Goal: Task Accomplishment & Management: Manage account settings

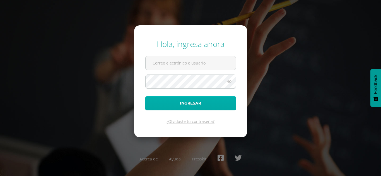
type input "[EMAIL_ADDRESS][DOMAIN_NAME]"
click at [198, 105] on button "Ingresar" at bounding box center [190, 103] width 91 height 14
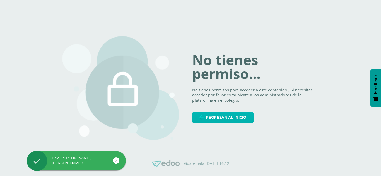
click at [220, 121] on span "Regresar al inicio" at bounding box center [226, 118] width 40 height 10
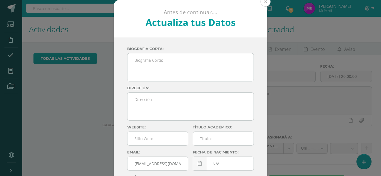
click at [262, 4] on button at bounding box center [265, 2] width 10 height 10
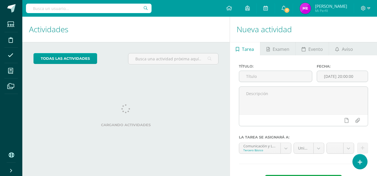
click at [144, 108] on div "Cargando actividades" at bounding box center [125, 117] width 185 height 25
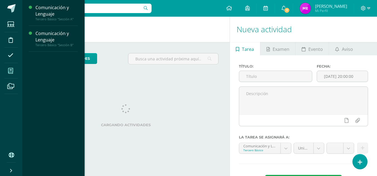
click at [13, 74] on icon at bounding box center [10, 71] width 5 height 6
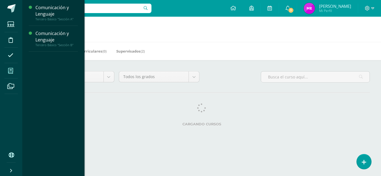
click at [10, 72] on icon at bounding box center [10, 71] width 5 height 6
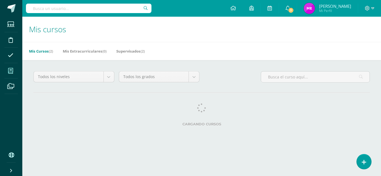
click at [237, 130] on div "Todos los niveles Todos los niveles Básico Impulso Bachillerato Todos los grado…" at bounding box center [201, 100] width 358 height 80
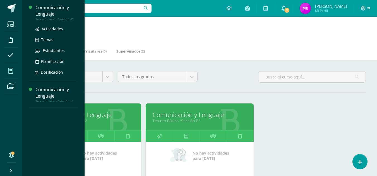
click at [53, 11] on div "Comunicación y Lenguaje" at bounding box center [56, 10] width 42 height 13
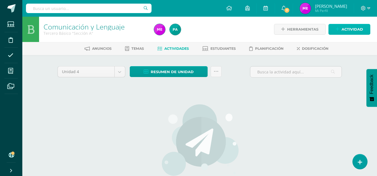
click at [338, 31] on icon at bounding box center [337, 29] width 4 height 5
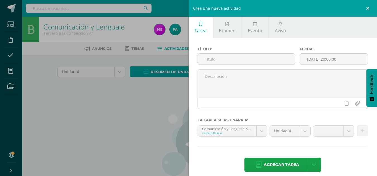
click at [366, 10] on link at bounding box center [368, 8] width 17 height 17
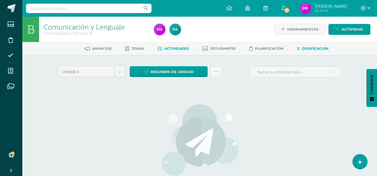
click at [309, 48] on span "Dosificación" at bounding box center [315, 49] width 26 height 4
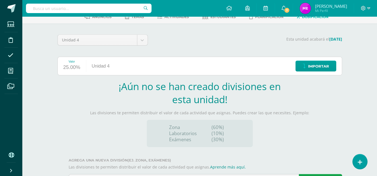
scroll to position [60, 0]
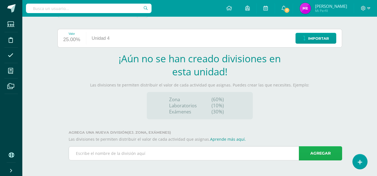
click at [314, 153] on link "Agregar" at bounding box center [319, 154] width 43 height 14
click at [189, 151] on input "text" at bounding box center [205, 154] width 273 height 14
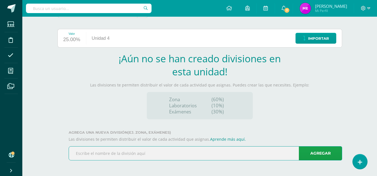
click at [156, 155] on input "text" at bounding box center [205, 154] width 273 height 14
type input "Proyectos de práctica"
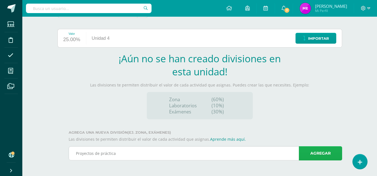
click at [312, 155] on link "Agregar" at bounding box center [319, 154] width 43 height 14
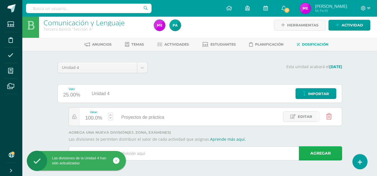
scroll to position [4, 0]
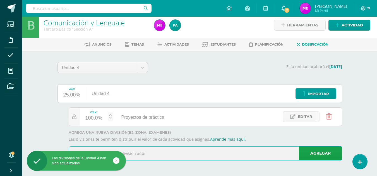
click at [261, 154] on input "text" at bounding box center [205, 154] width 273 height 14
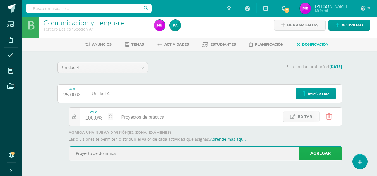
type input "Proyecto de dominios"
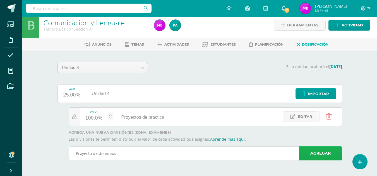
click at [310, 157] on link "Agregar" at bounding box center [319, 154] width 43 height 14
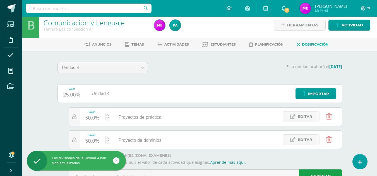
scroll to position [27, 0]
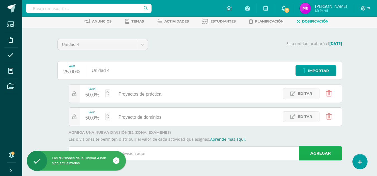
click at [311, 153] on link "Agregar" at bounding box center [319, 154] width 43 height 14
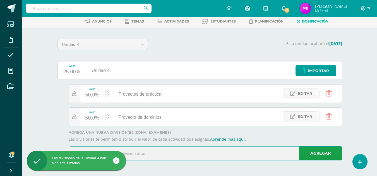
click at [202, 151] on input "text" at bounding box center [205, 154] width 273 height 14
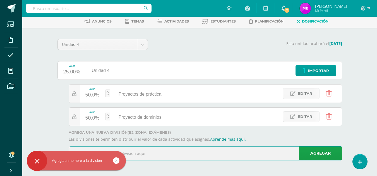
click at [117, 162] on div "Agrega un nombre a la división" at bounding box center [85, 161] width 102 height 21
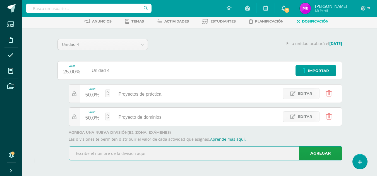
click at [129, 151] on input "text" at bounding box center [205, 154] width 273 height 14
type input "Evaluaciones y parciales"
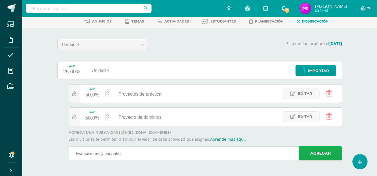
click at [319, 152] on link "Agregar" at bounding box center [319, 154] width 43 height 14
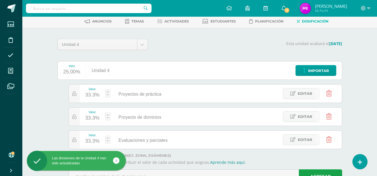
scroll to position [50, 0]
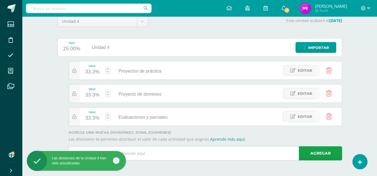
click at [234, 156] on input "text" at bounding box center [205, 154] width 273 height 14
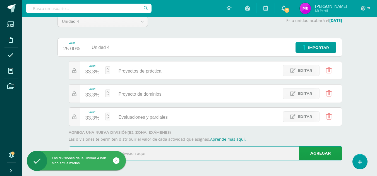
click at [175, 157] on input "text" at bounding box center [205, 154] width 273 height 14
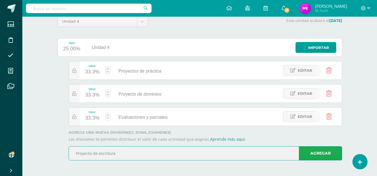
type input "Proyecto de escritura"
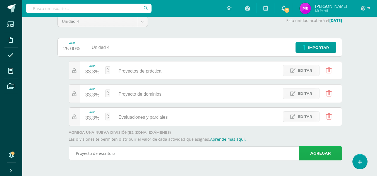
click at [319, 155] on link "Agregar" at bounding box center [319, 154] width 43 height 14
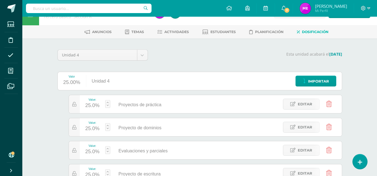
scroll to position [0, 0]
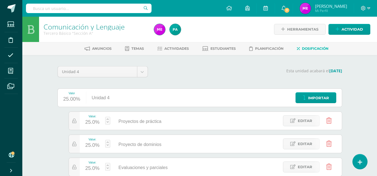
click at [196, 73] on p "Esta unidad acabará el 17/10/2025" at bounding box center [247, 71] width 187 height 5
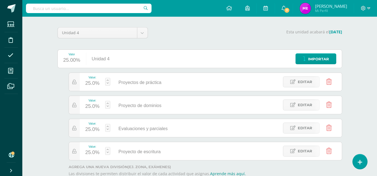
click at [142, 106] on span "Proyecto de dominios" at bounding box center [139, 105] width 43 height 5
click at [298, 109] on span "Editar" at bounding box center [304, 105] width 14 height 10
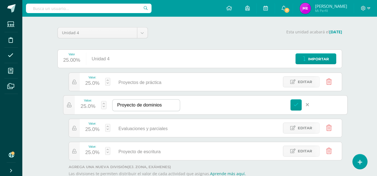
click at [137, 107] on input "Proyecto de dominios" at bounding box center [145, 105] width 67 height 11
type input "Proyectos de dominios"
click at [297, 108] on link at bounding box center [295, 104] width 11 height 11
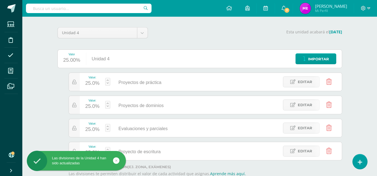
scroll to position [74, 0]
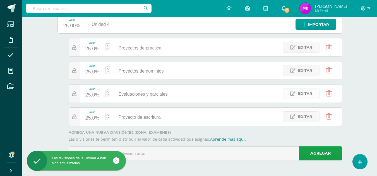
click at [298, 92] on span "Editar" at bounding box center [304, 94] width 14 height 10
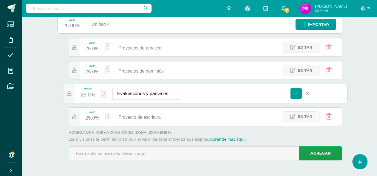
click at [173, 94] on input "Evaluaciones y parciales" at bounding box center [145, 93] width 67 height 11
type input "Evaluaciones y parciales sumativos"
click at [297, 96] on link at bounding box center [295, 93] width 11 height 11
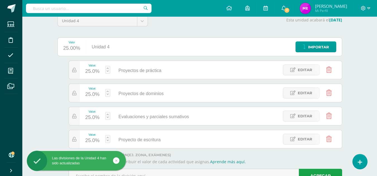
scroll to position [74, 0]
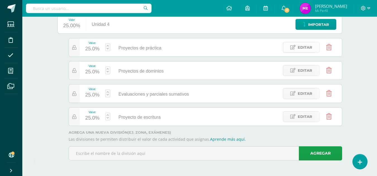
click at [301, 46] on span "Editar" at bounding box center [304, 47] width 14 height 10
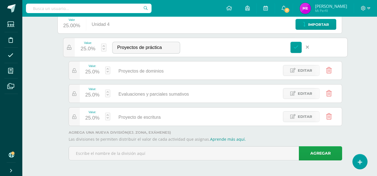
click at [103, 49] on link at bounding box center [103, 47] width 5 height 8
click at [114, 57] on div at bounding box center [211, 82] width 284 height 88
click at [108, 69] on link at bounding box center [107, 71] width 5 height 8
click at [133, 56] on link "Guardar" at bounding box center [137, 56] width 38 height 7
type input "30"
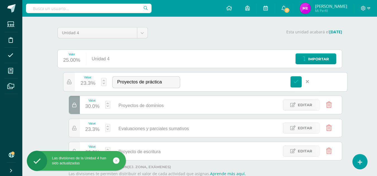
scroll to position [39, 0]
click at [104, 80] on link at bounding box center [103, 82] width 5 height 8
type input "23.3"
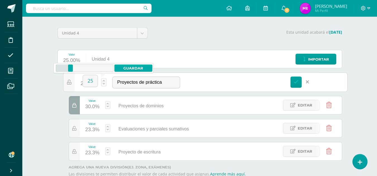
click at [132, 67] on link "Guardar" at bounding box center [133, 68] width 38 height 7
type input "25"
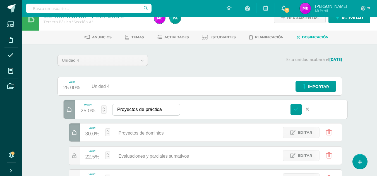
scroll to position [43, 0]
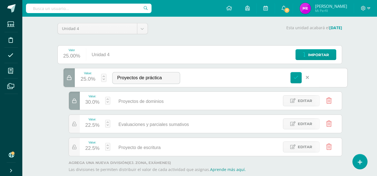
click at [73, 58] on div "25.00%" at bounding box center [71, 56] width 17 height 9
click at [106, 99] on link at bounding box center [107, 101] width 5 height 8
type input "3"
click at [140, 84] on link "Guardar" at bounding box center [137, 86] width 38 height 7
type input "25"
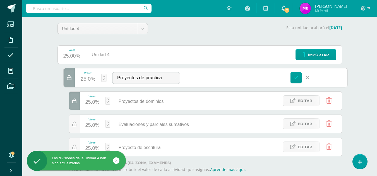
click at [107, 122] on link at bounding box center [107, 124] width 5 height 8
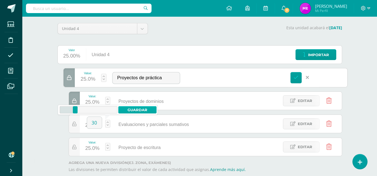
type input "30"
click at [139, 108] on link "Guardar" at bounding box center [137, 109] width 38 height 7
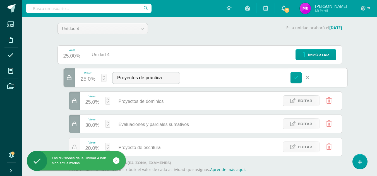
scroll to position [74, 0]
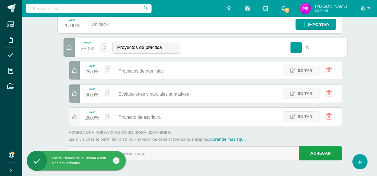
click at [107, 115] on link at bounding box center [107, 117] width 5 height 8
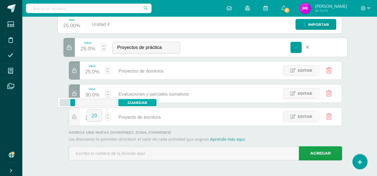
click at [140, 102] on link "Guardar" at bounding box center [137, 102] width 38 height 7
click at [76, 118] on icon at bounding box center [74, 117] width 4 height 5
click at [108, 115] on link at bounding box center [107, 117] width 5 height 8
type input "20"
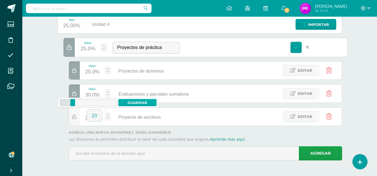
click at [143, 102] on link "Guardar" at bounding box center [137, 102] width 38 height 7
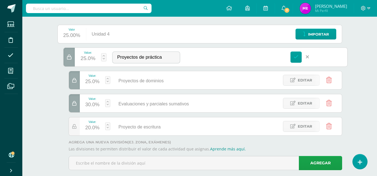
scroll to position [64, 0]
click at [295, 59] on icon at bounding box center [295, 56] width 5 height 5
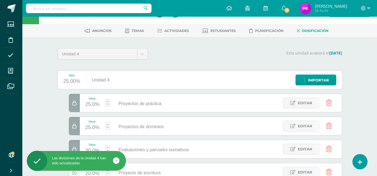
scroll to position [18, 0]
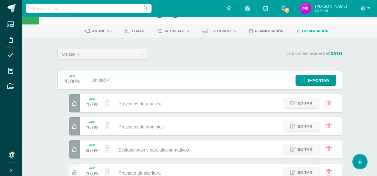
click at [70, 81] on div "25.00%" at bounding box center [71, 81] width 17 height 9
click at [74, 77] on div "Valor" at bounding box center [71, 75] width 17 height 3
click at [112, 81] on div "Unidad 4" at bounding box center [100, 80] width 29 height 18
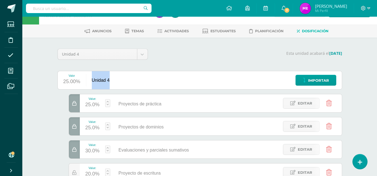
click at [112, 81] on div "Unidad 4" at bounding box center [100, 80] width 29 height 18
click at [124, 79] on div "Valor 25.00% Unidad 4 Importar" at bounding box center [199, 80] width 284 height 19
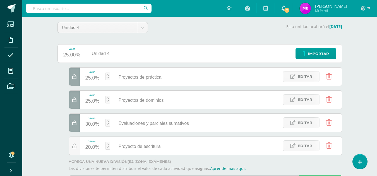
scroll to position [74, 0]
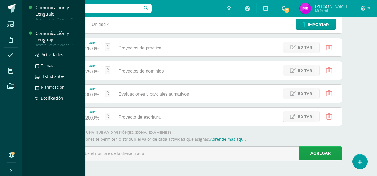
click at [52, 39] on div "Comunicación y Lenguaje" at bounding box center [56, 36] width 42 height 13
